Goal: Information Seeking & Learning: Learn about a topic

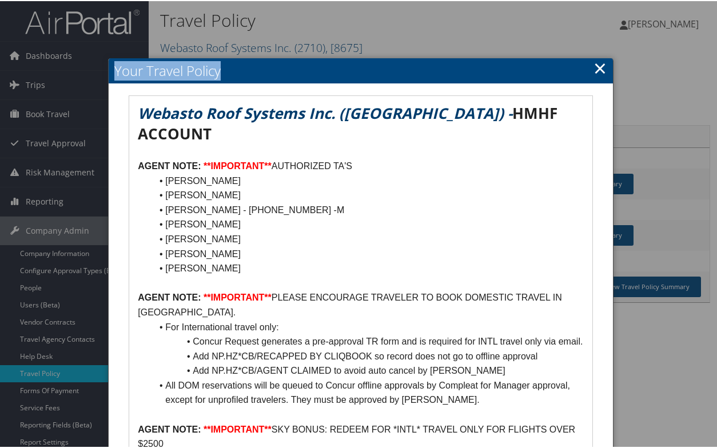
drag, startPoint x: 466, startPoint y: 71, endPoint x: 462, endPoint y: 33, distance: 38.5
click at [461, 31] on body "Menu Dashboards ► AirPortal 360™ (Manager) AirPortal 360™ (Agent) My Travel Das…" at bounding box center [360, 224] width 721 height 448
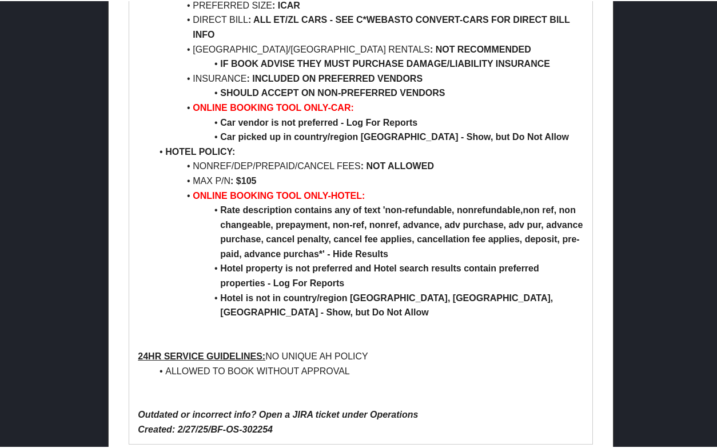
scroll to position [575, 0]
